Goal: Find specific page/section: Find specific page/section

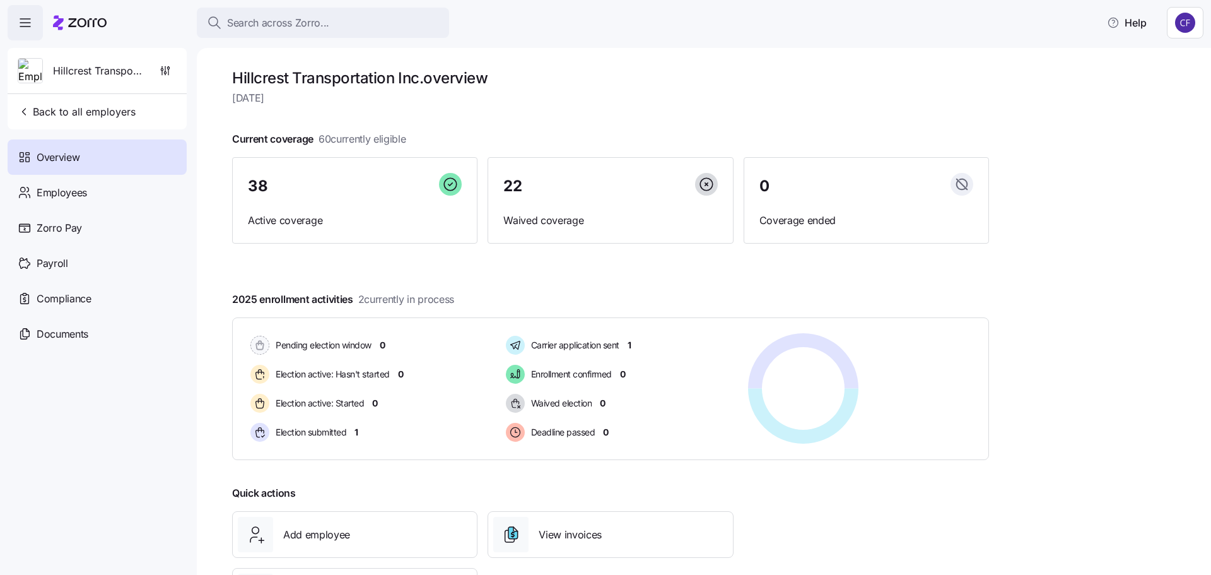
click at [77, 146] on div "Overview" at bounding box center [97, 156] width 179 height 35
click at [83, 111] on span "Back to all employers" at bounding box center [77, 111] width 118 height 15
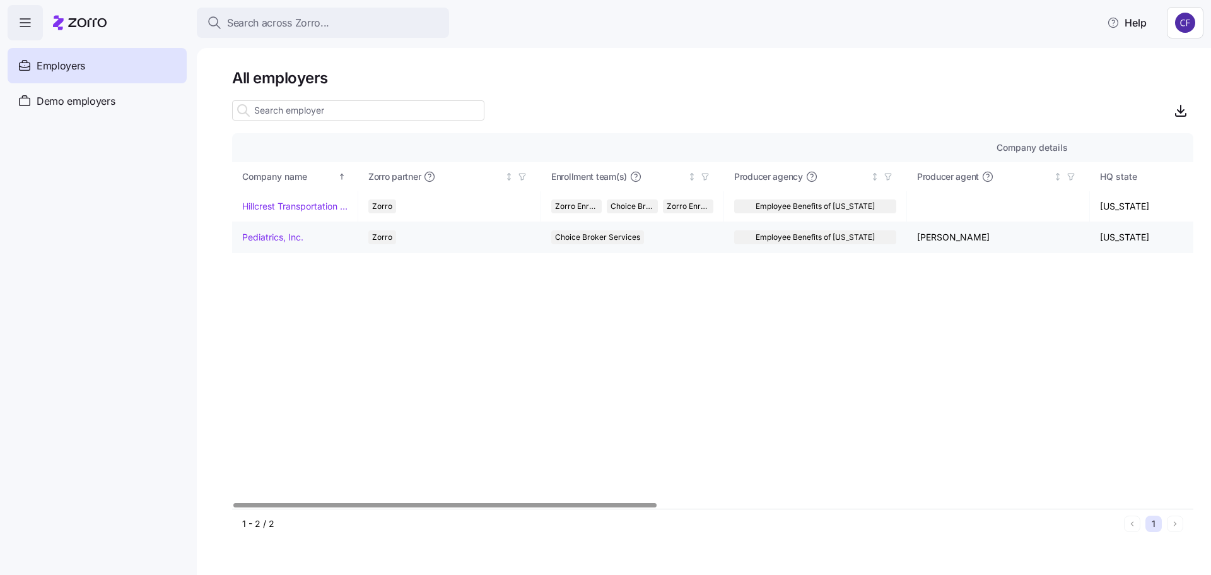
click at [274, 240] on link "Pediatrics, Inc." at bounding box center [272, 237] width 61 height 13
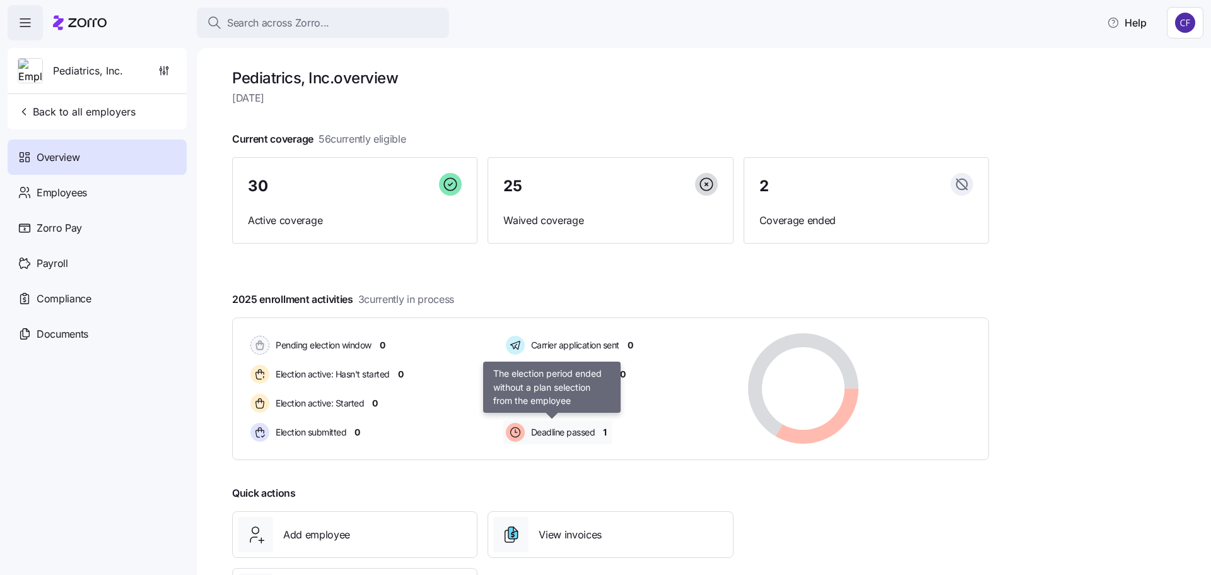
click at [576, 435] on span "Deadline passed" at bounding box center [561, 432] width 68 height 13
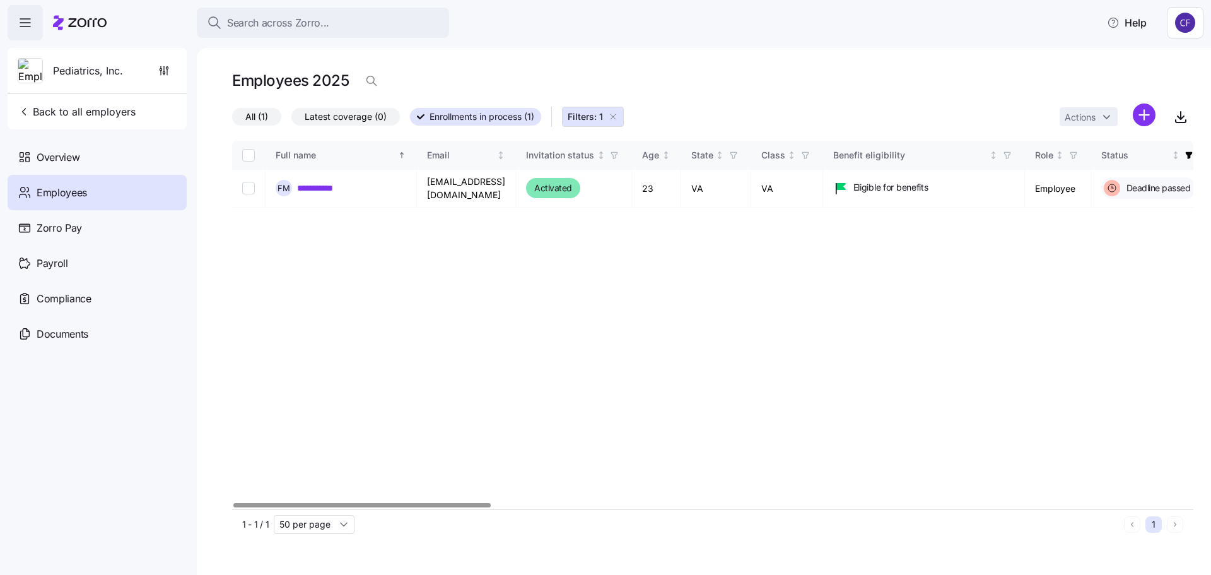
click at [368, 507] on div at bounding box center [361, 505] width 257 height 4
click at [66, 166] on div "Overview" at bounding box center [97, 156] width 179 height 35
